Goal: Find contact information: Find contact information

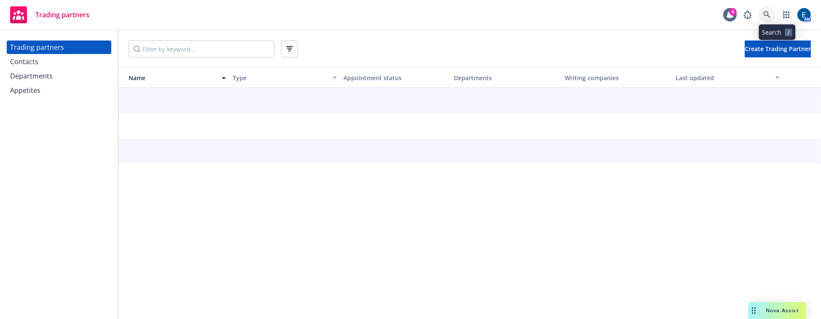
click at [770, 12] on icon at bounding box center [766, 14] width 7 height 7
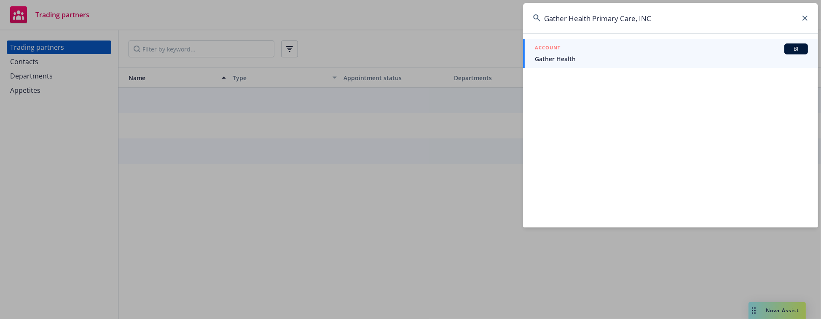
type input "Gather Health Primary Care, INC"
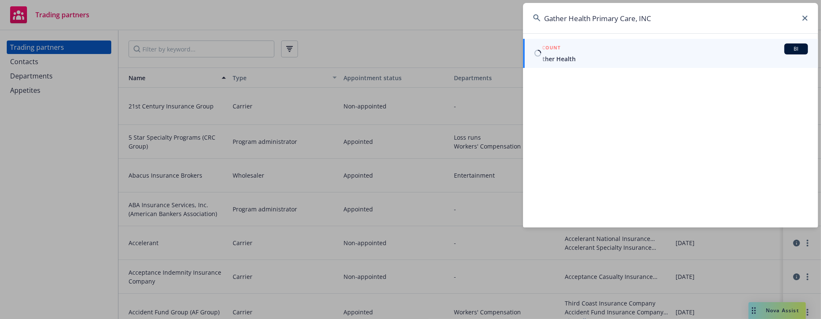
click at [592, 59] on span "Gather Health" at bounding box center [671, 58] width 273 height 9
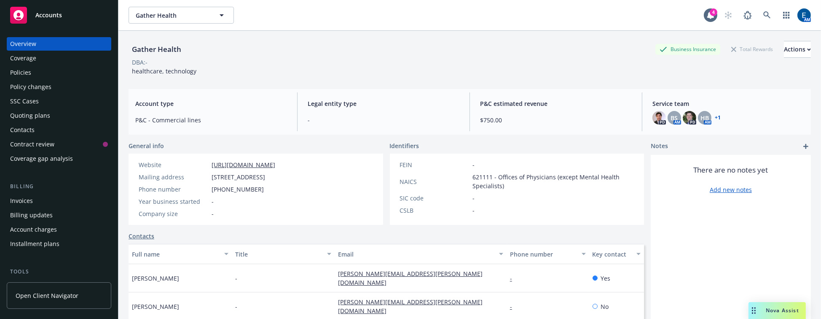
click at [715, 115] on link "+ 1" at bounding box center [718, 117] width 6 height 5
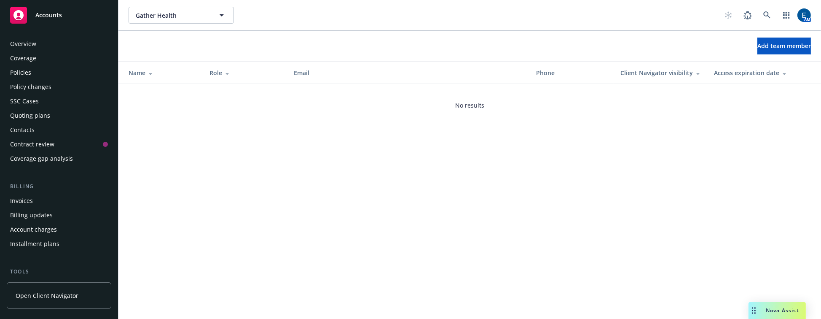
scroll to position [110, 0]
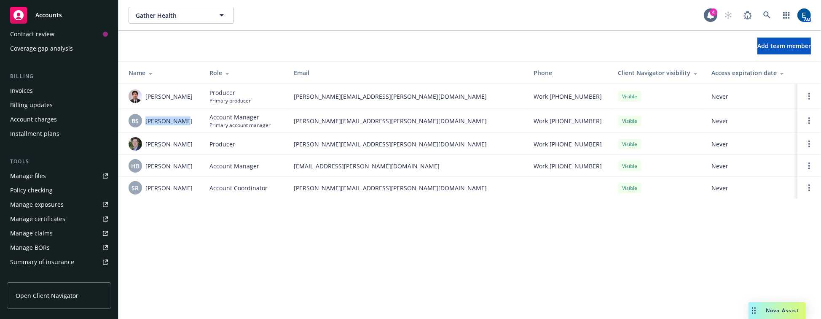
drag, startPoint x: 181, startPoint y: 113, endPoint x: 145, endPoint y: 114, distance: 36.3
click at [145, 116] on span "Brian Schmid" at bounding box center [168, 120] width 47 height 9
copy span "Brian Schmid"
